Goal: Entertainment & Leisure: Consume media (video, audio)

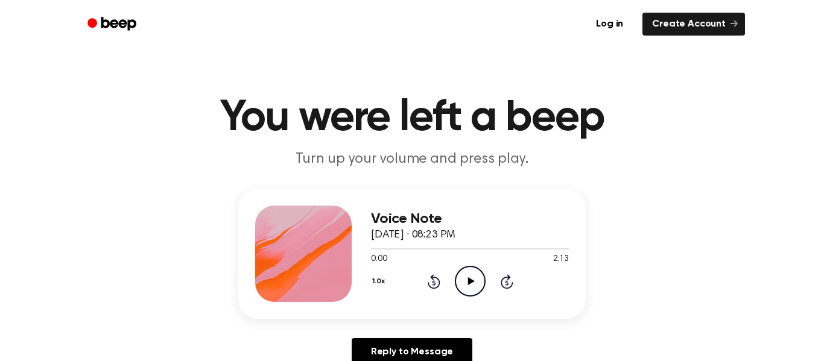
click at [476, 274] on icon "Play Audio" at bounding box center [470, 281] width 31 height 31
click at [478, 280] on icon "Play Audio" at bounding box center [470, 281] width 31 height 31
click at [475, 274] on icon "Play Audio" at bounding box center [470, 281] width 31 height 31
